Goal: Information Seeking & Learning: Learn about a topic

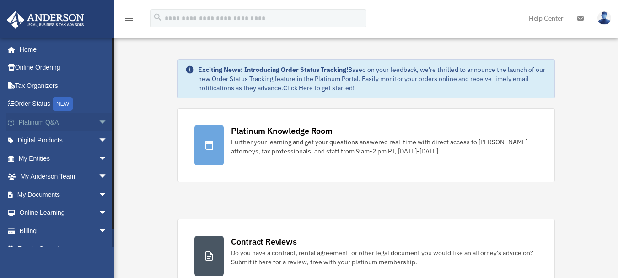
click at [98, 124] on span "arrow_drop_down" at bounding box center [107, 122] width 18 height 19
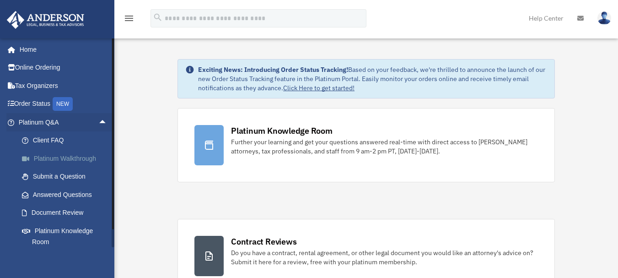
click at [83, 162] on link "Platinum Walkthrough" at bounding box center [67, 158] width 108 height 18
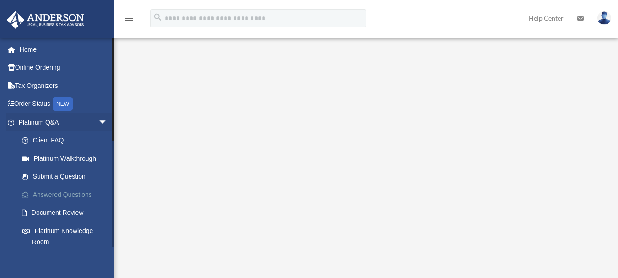
click at [72, 192] on link "Answered Questions" at bounding box center [67, 194] width 108 height 18
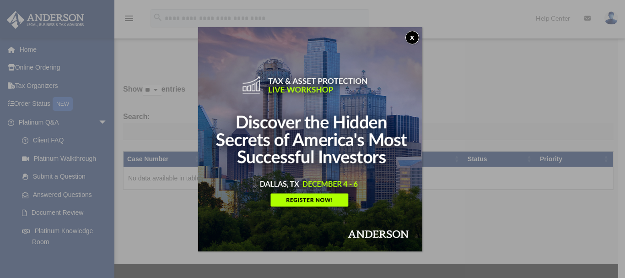
click at [414, 39] on button "x" at bounding box center [413, 38] width 14 height 14
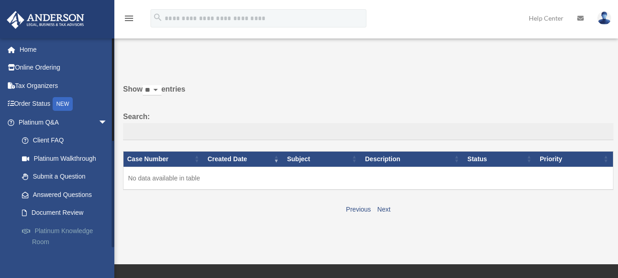
click at [74, 231] on link "Platinum Knowledge Room" at bounding box center [67, 236] width 108 height 29
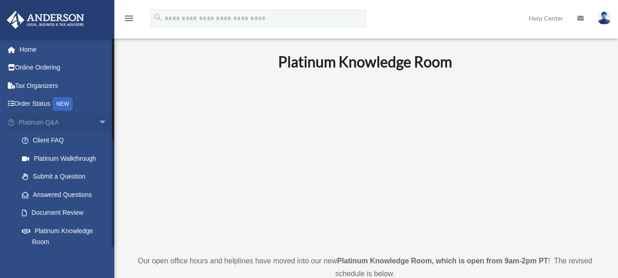
click at [87, 124] on link "Platinum Q&A arrow_drop_down" at bounding box center [63, 122] width 115 height 18
click at [98, 124] on span "arrow_drop_down" at bounding box center [107, 122] width 18 height 19
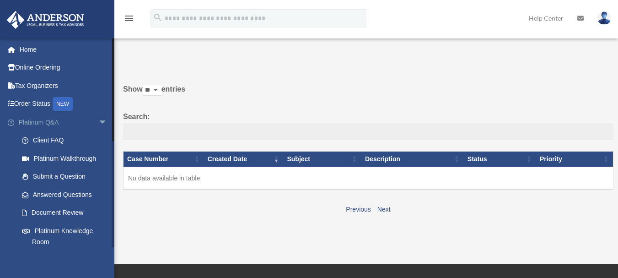
click at [98, 122] on span "arrow_drop_down" at bounding box center [107, 122] width 18 height 19
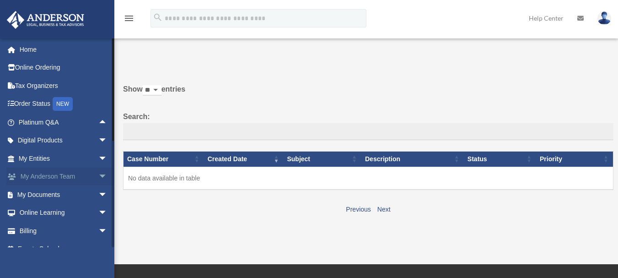
click at [98, 178] on span "arrow_drop_down" at bounding box center [107, 177] width 18 height 19
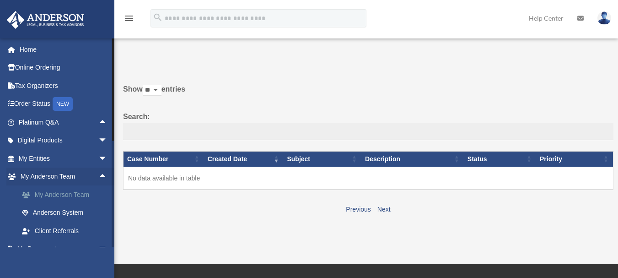
click at [87, 191] on link "My Anderson Team" at bounding box center [67, 194] width 108 height 18
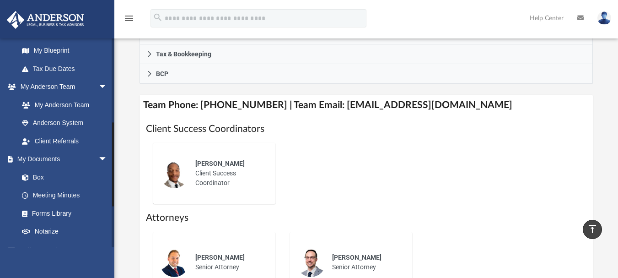
scroll to position [216, 0]
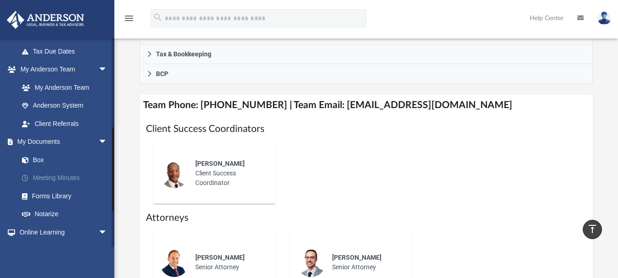
drag, startPoint x: 113, startPoint y: 137, endPoint x: 107, endPoint y: 169, distance: 32.2
click at [107, 169] on div "[EMAIL_ADDRESS][DOMAIN_NAME] Sign Out [EMAIL_ADDRESS][DOMAIN_NAME] Home Online …" at bounding box center [57, 142] width 114 height 209
click at [51, 234] on link "Online Learning arrow_drop_down" at bounding box center [63, 232] width 115 height 18
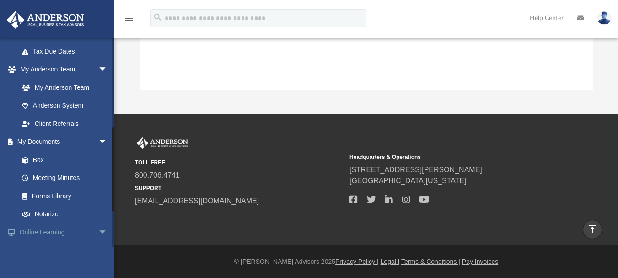
scroll to position [201, 447]
click at [98, 229] on span "arrow_drop_down" at bounding box center [107, 232] width 18 height 19
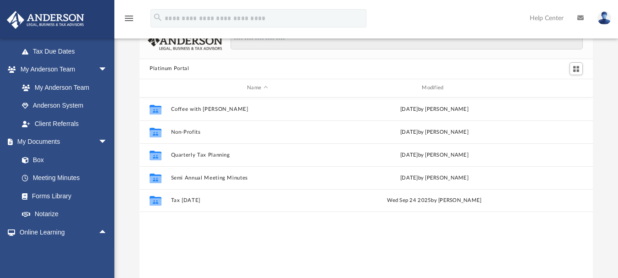
scroll to position [28, 0]
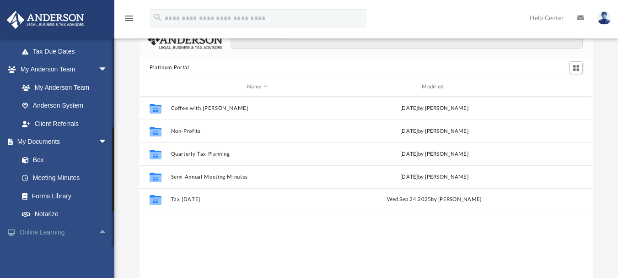
click at [39, 234] on link "Online Learning arrow_drop_up" at bounding box center [63, 232] width 115 height 18
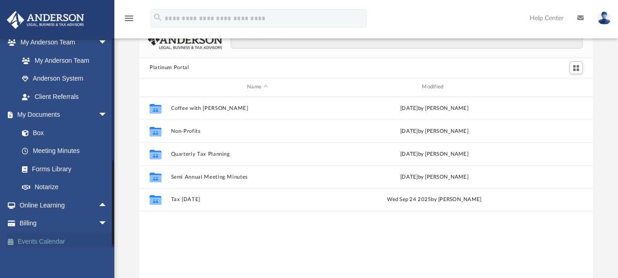
scroll to position [248, 0]
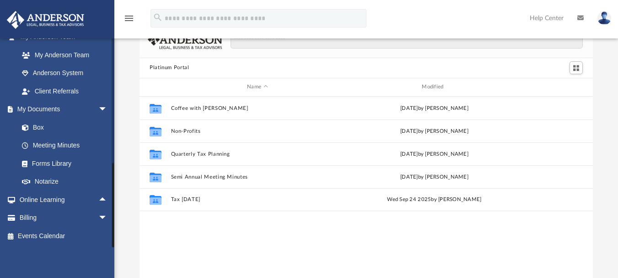
drag, startPoint x: 112, startPoint y: 195, endPoint x: 97, endPoint y: 255, distance: 62.2
click at [97, 255] on div "jkabdalla@gmail.com Sign Out jkabdalla@gmail.com Home Online Ordering Tax Organ…" at bounding box center [57, 177] width 114 height 278
click at [98, 218] on span "arrow_drop_down" at bounding box center [107, 218] width 18 height 19
click at [98, 218] on span "arrow_drop_up" at bounding box center [107, 218] width 18 height 19
click at [100, 199] on span "arrow_drop_up" at bounding box center [107, 199] width 18 height 19
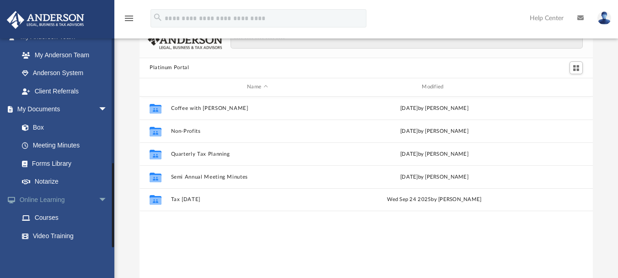
click at [100, 199] on span "arrow_drop_down" at bounding box center [107, 199] width 18 height 19
click at [98, 114] on span "arrow_drop_down" at bounding box center [107, 109] width 18 height 19
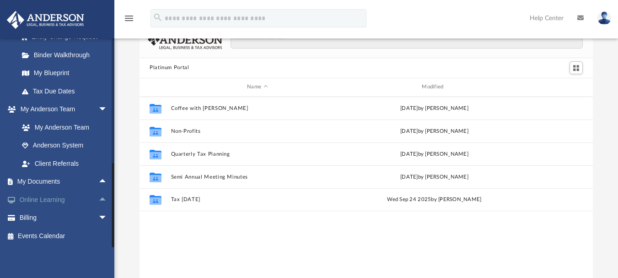
click at [98, 199] on span "arrow_drop_up" at bounding box center [107, 199] width 18 height 19
click at [98, 199] on span "arrow_drop_down" at bounding box center [107, 199] width 18 height 19
click at [98, 199] on span "arrow_drop_up" at bounding box center [107, 199] width 18 height 19
click at [40, 218] on link "Courses" at bounding box center [67, 218] width 108 height 18
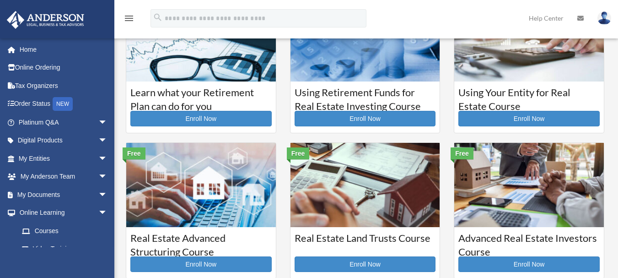
scroll to position [62, 0]
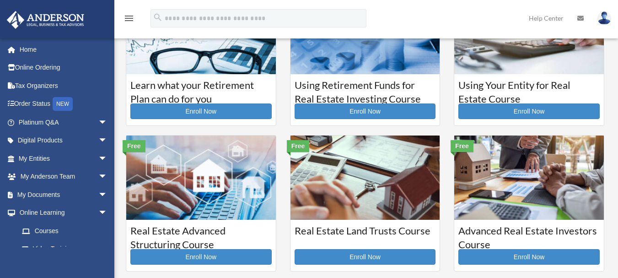
click at [545, 86] on h3 "Using Your Entity for Real Estate Course" at bounding box center [529, 89] width 141 height 23
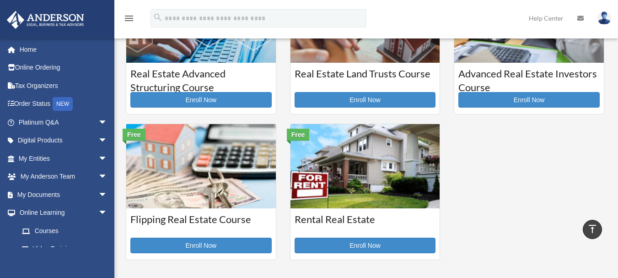
scroll to position [222, 0]
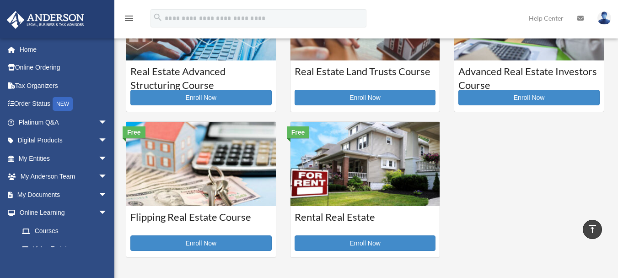
click at [403, 157] on img at bounding box center [366, 164] width 150 height 84
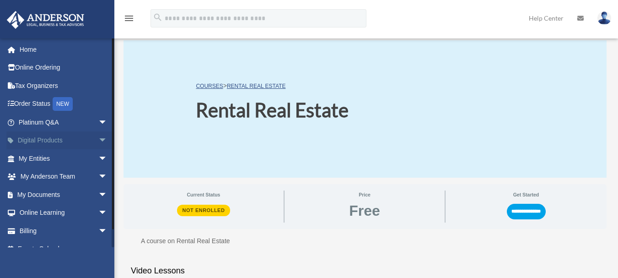
click at [98, 139] on span "arrow_drop_down" at bounding box center [107, 140] width 18 height 19
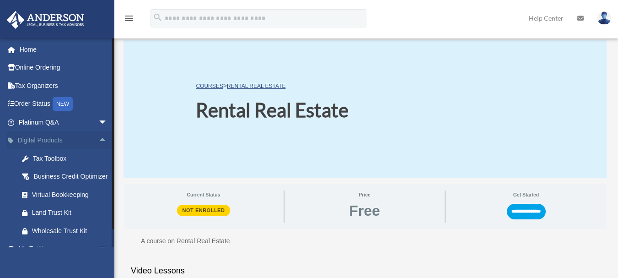
click at [98, 139] on span "arrow_drop_up" at bounding box center [107, 140] width 18 height 19
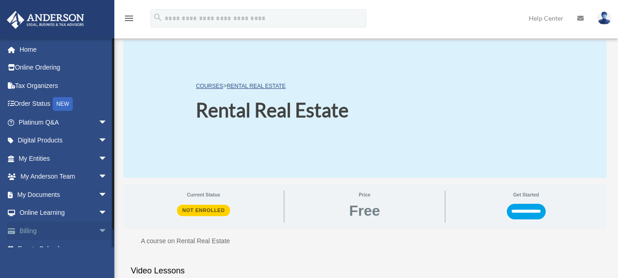
click at [98, 231] on span "arrow_drop_down" at bounding box center [107, 231] width 18 height 19
click at [98, 231] on span "arrow_drop_up" at bounding box center [107, 231] width 18 height 19
drag, startPoint x: 114, startPoint y: 130, endPoint x: 105, endPoint y: 82, distance: 48.8
click at [105, 82] on div "jkabdalla@gmail.com Sign Out jkabdalla@gmail.com Home Online Ordering Tax Organ…" at bounding box center [57, 142] width 114 height 209
click at [23, 103] on link "Order Status NEW" at bounding box center [63, 104] width 115 height 19
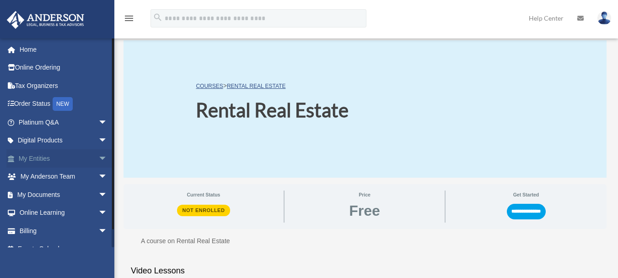
click at [98, 157] on span "arrow_drop_down" at bounding box center [107, 158] width 18 height 19
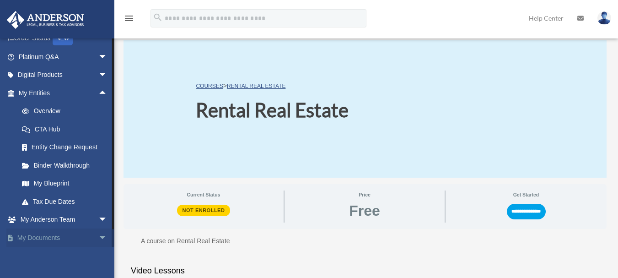
scroll to position [121, 0]
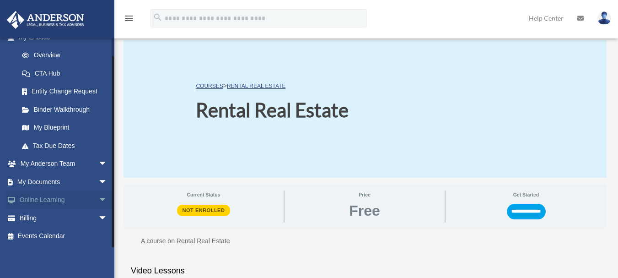
drag, startPoint x: 112, startPoint y: 155, endPoint x: 111, endPoint y: 196, distance: 41.7
click at [111, 196] on div "[EMAIL_ADDRESS][DOMAIN_NAME] Sign Out [EMAIL_ADDRESS][DOMAIN_NAME] Home Online …" at bounding box center [57, 142] width 114 height 209
click at [99, 161] on span "arrow_drop_down" at bounding box center [107, 164] width 18 height 19
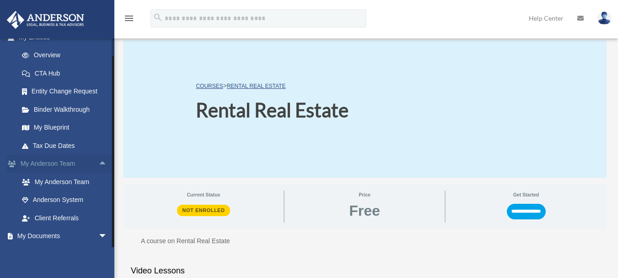
click at [99, 161] on span "arrow_drop_up" at bounding box center [107, 164] width 18 height 19
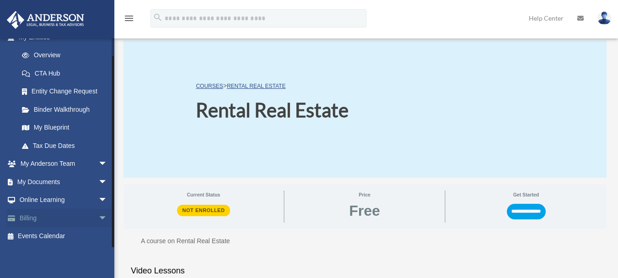
click at [98, 218] on span "arrow_drop_down" at bounding box center [107, 218] width 18 height 19
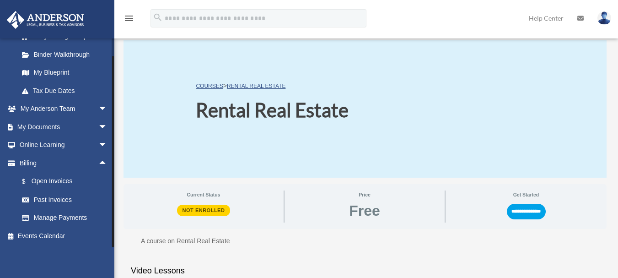
drag, startPoint x: 112, startPoint y: 213, endPoint x: 108, endPoint y: 257, distance: 44.1
click at [108, 257] on div "[EMAIL_ADDRESS][DOMAIN_NAME] Sign Out [EMAIL_ADDRESS][DOMAIN_NAME] Home Online …" at bounding box center [57, 177] width 114 height 278
click at [54, 197] on link "Past Invoices" at bounding box center [67, 199] width 108 height 18
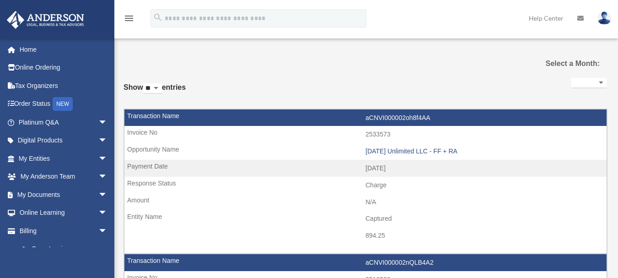
select select
click at [98, 138] on span "arrow_drop_down" at bounding box center [107, 140] width 18 height 19
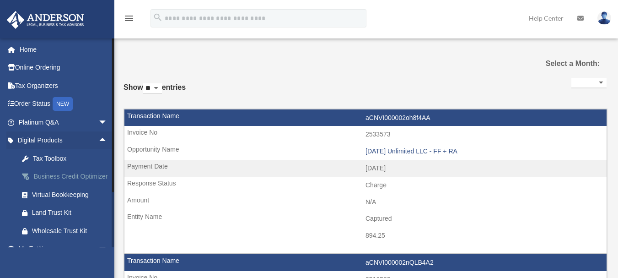
click at [70, 173] on div "Business Credit Optimizer" at bounding box center [71, 176] width 78 height 11
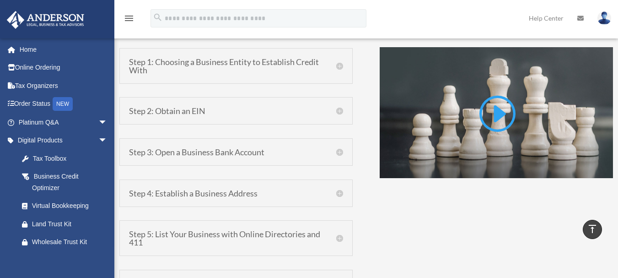
scroll to position [641, 0]
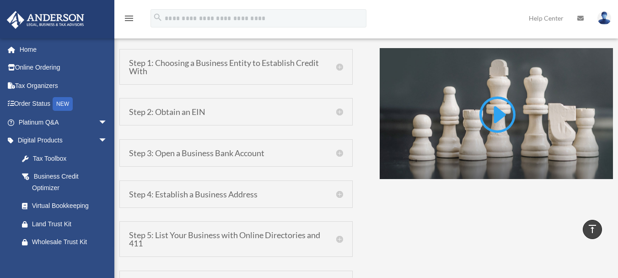
drag, startPoint x: 343, startPoint y: 99, endPoint x: 366, endPoint y: 50, distance: 53.9
click at [366, 50] on div "Steps to Building Business Credit What is Business Credit? A business credit re…" at bounding box center [366, 171] width 494 height 716
